Goal: Find specific page/section: Find specific page/section

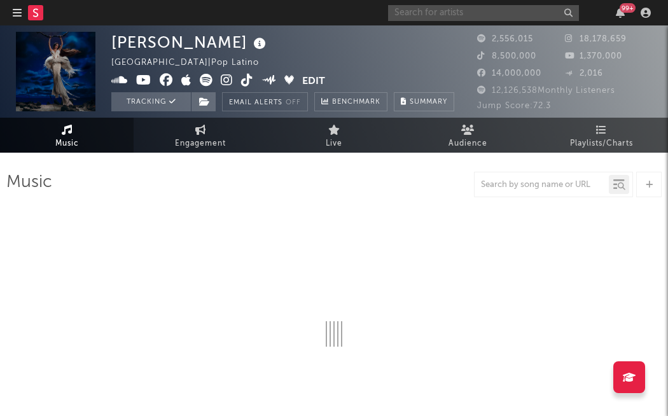
click at [569, 14] on input "text" at bounding box center [483, 13] width 191 height 16
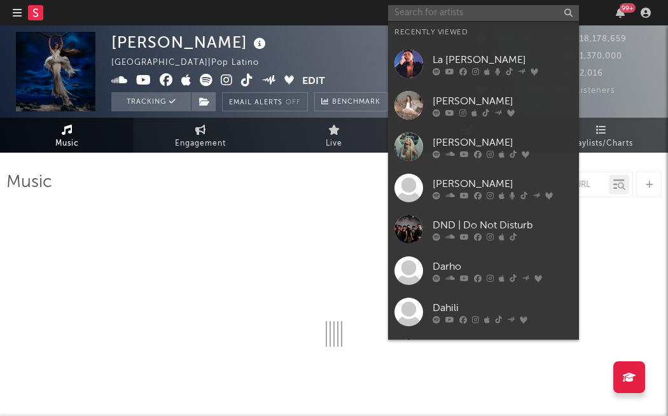
select select "6m"
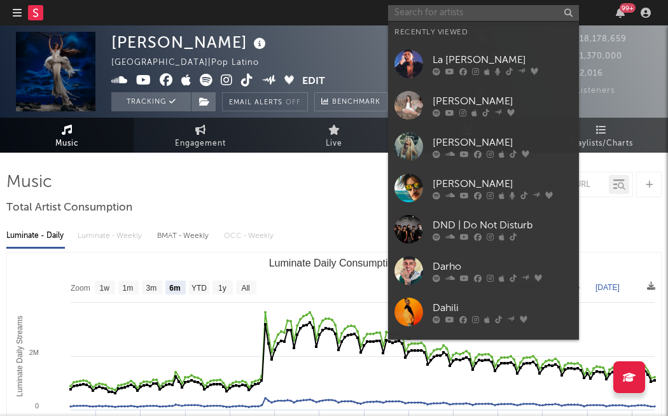
click at [528, 13] on input "text" at bounding box center [483, 13] width 191 height 16
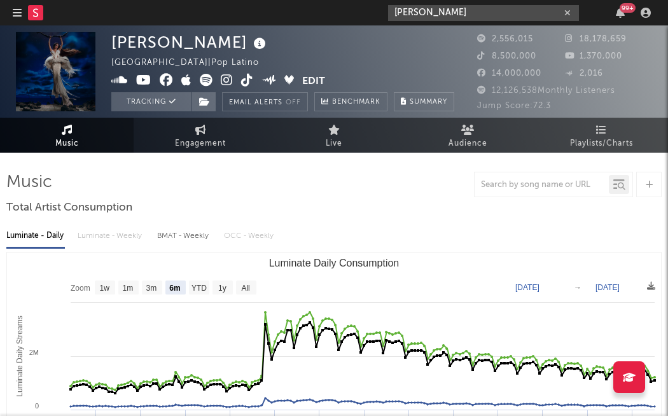
click at [460, 15] on input "[PERSON_NAME]" at bounding box center [483, 13] width 191 height 16
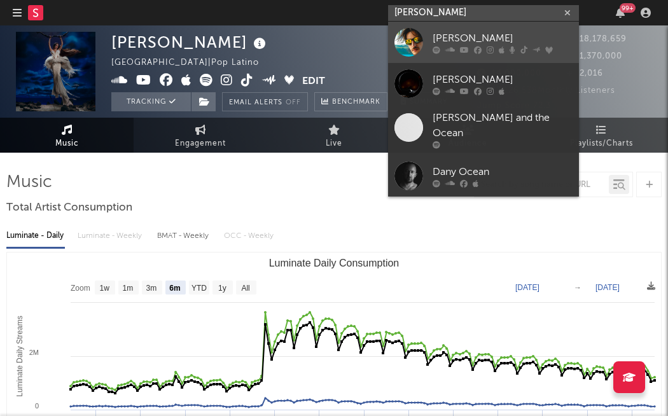
type input "[PERSON_NAME]"
click at [454, 38] on div "[PERSON_NAME]" at bounding box center [503, 38] width 140 height 15
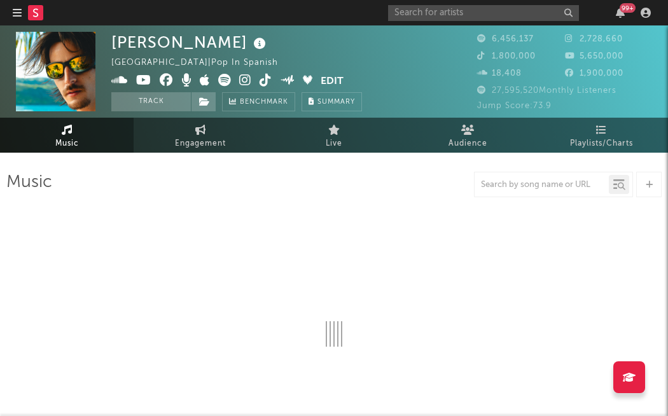
select select "6m"
